Goal: Information Seeking & Learning: Learn about a topic

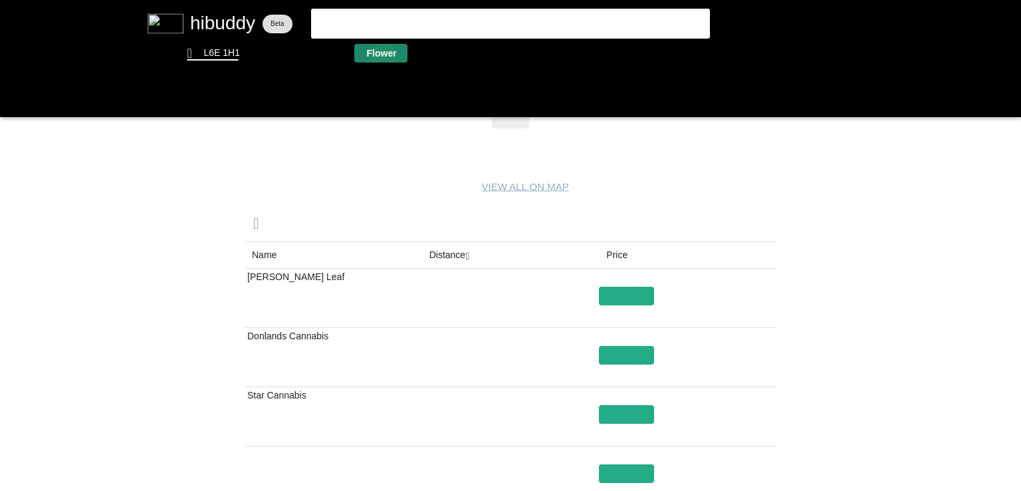
click at [383, 56] on flt-glass-pane at bounding box center [510, 245] width 1021 height 491
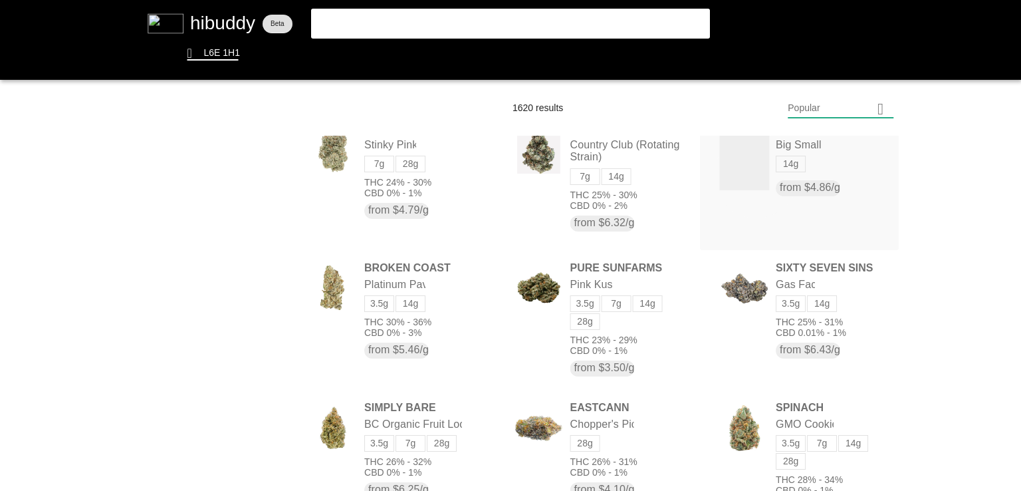
click at [753, 175] on flt-glass-pane at bounding box center [510, 245] width 1021 height 491
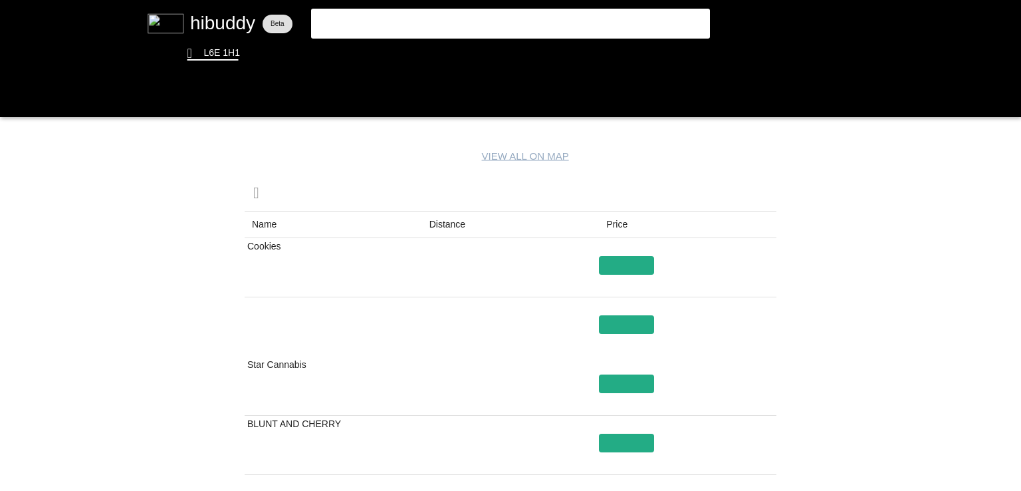
click at [433, 229] on flt-glass-pane at bounding box center [510, 245] width 1021 height 491
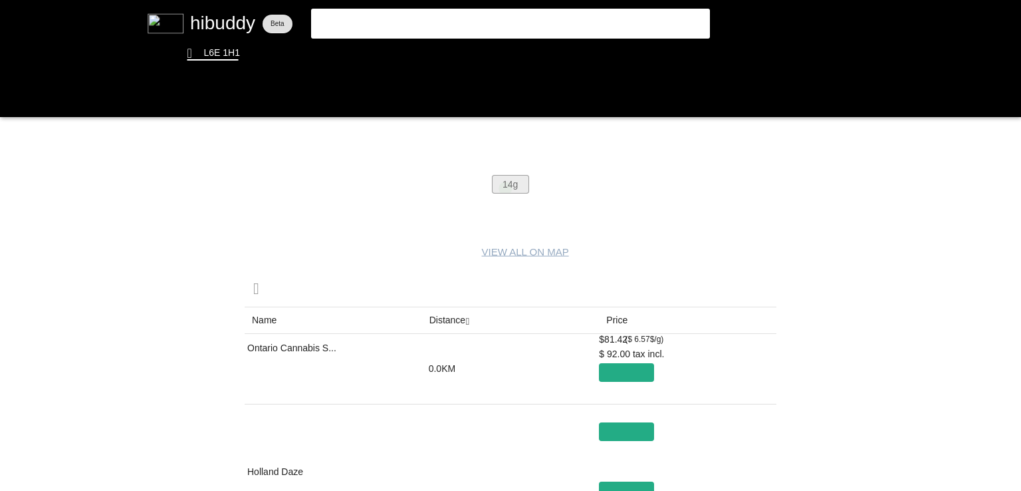
click at [505, 188] on flt-glass-pane at bounding box center [510, 245] width 1021 height 491
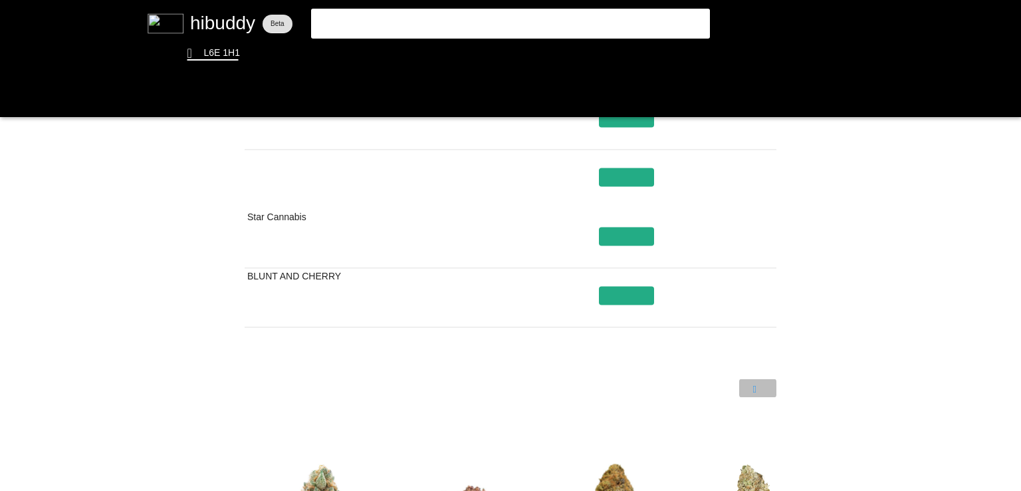
click at [759, 381] on flt-glass-pane at bounding box center [510, 245] width 1021 height 491
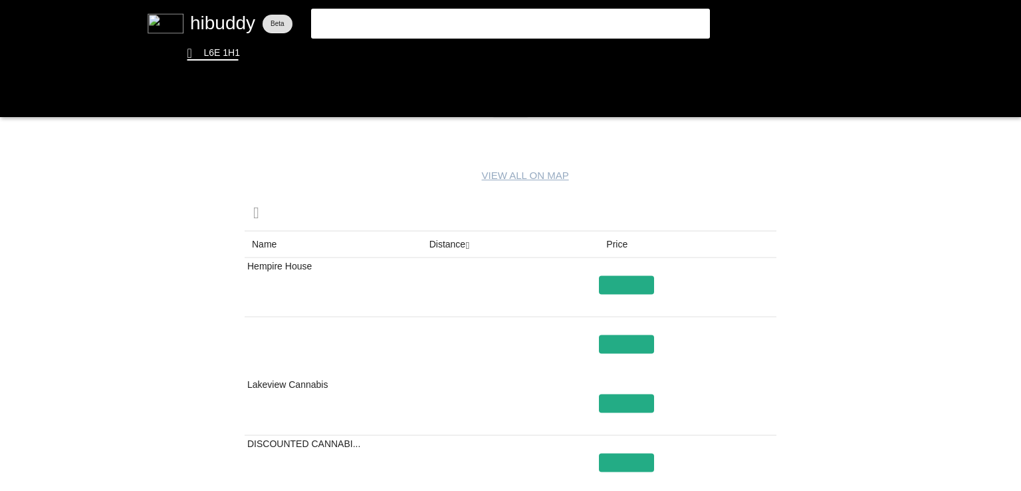
click at [466, 247] on flt-glass-pane at bounding box center [510, 245] width 1021 height 491
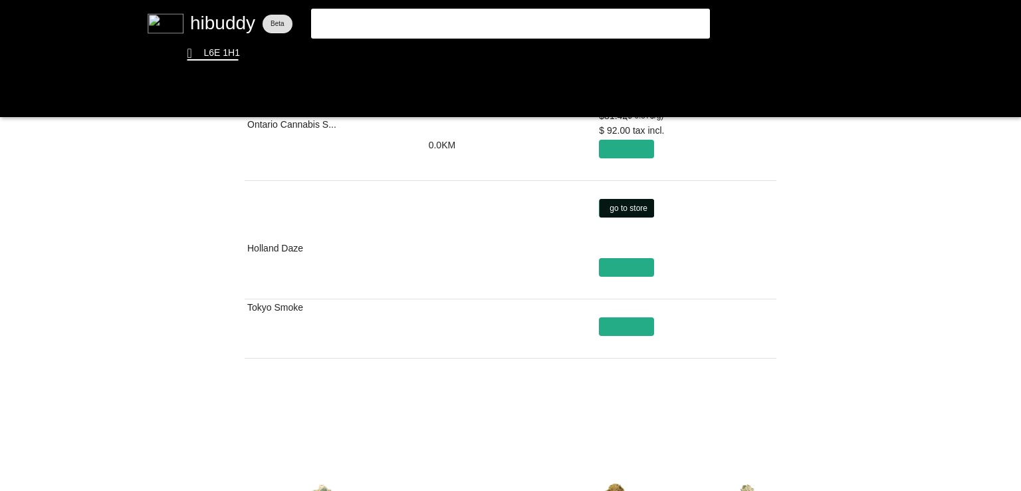
click at [618, 205] on flt-glass-pane at bounding box center [510, 245] width 1021 height 491
click at [620, 271] on flt-glass-pane at bounding box center [510, 245] width 1021 height 491
